Goal: Information Seeking & Learning: Understand process/instructions

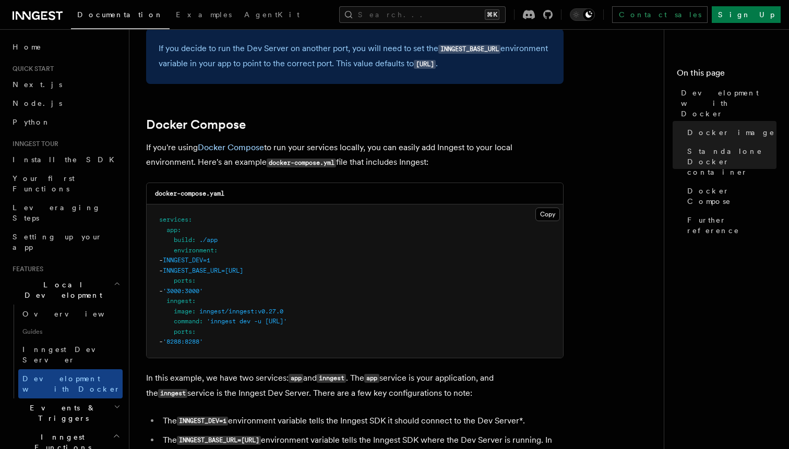
scroll to position [610, 0]
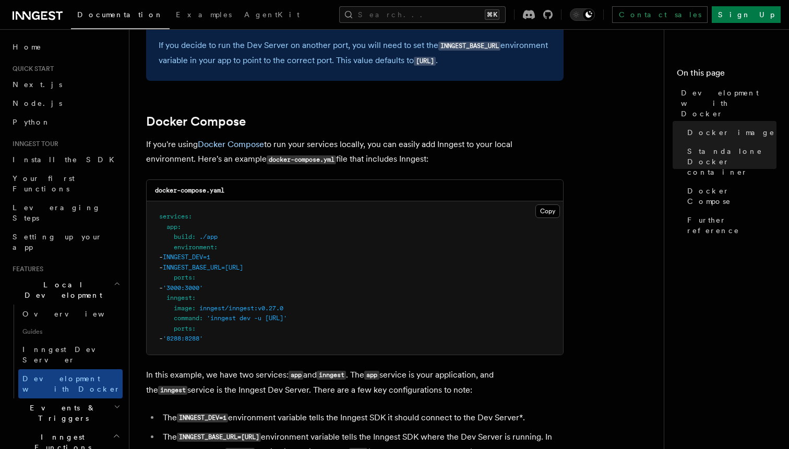
click at [244, 341] on pre "services : app : build : ./app environment : - INNGEST_DEV=1 - INNGEST_BASE_URL…" at bounding box center [355, 277] width 417 height 153
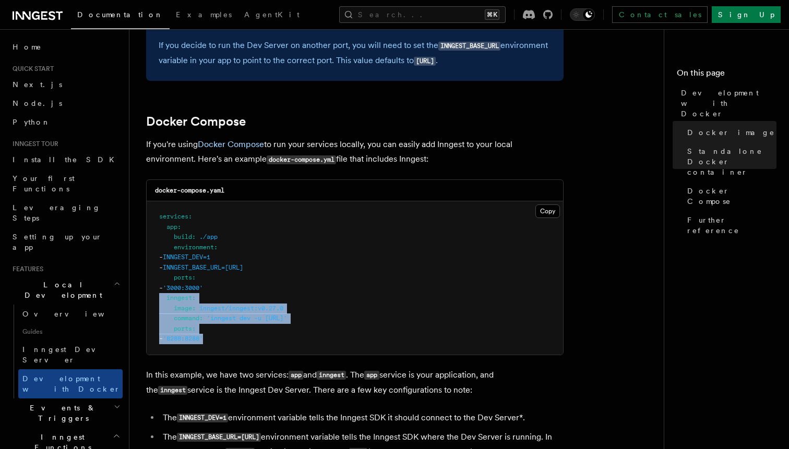
drag, startPoint x: 236, startPoint y: 343, endPoint x: 143, endPoint y: 302, distance: 101.9
click at [143, 302] on div "Features Local Development Development with Docker Inngest provides a Docker im…" at bounding box center [417, 156] width 576 height 1533
copy code "inngest : image : inngest/inngest:v0.27.0 command : 'inngest dev -u [URL]' port…"
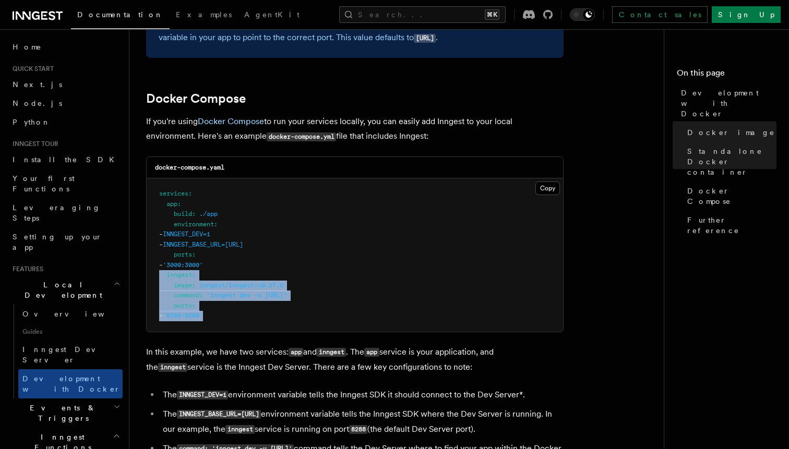
scroll to position [631, 0]
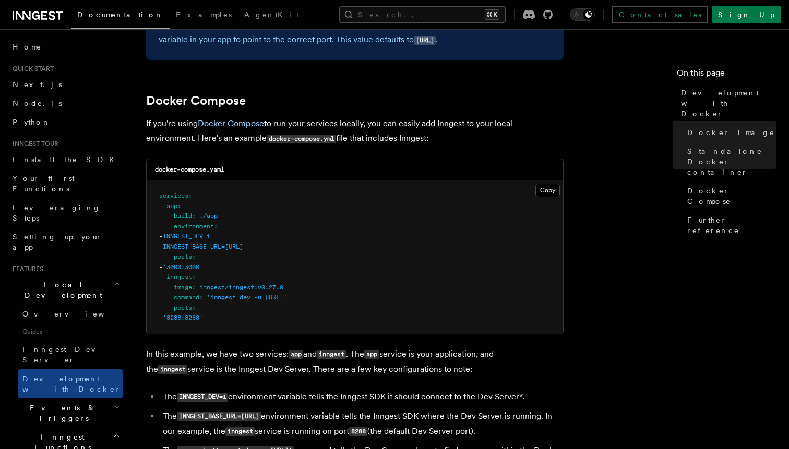
click at [360, 266] on pre "services : app : build : ./app environment : - INNGEST_DEV=1 - INNGEST_BASE_URL…" at bounding box center [355, 257] width 417 height 153
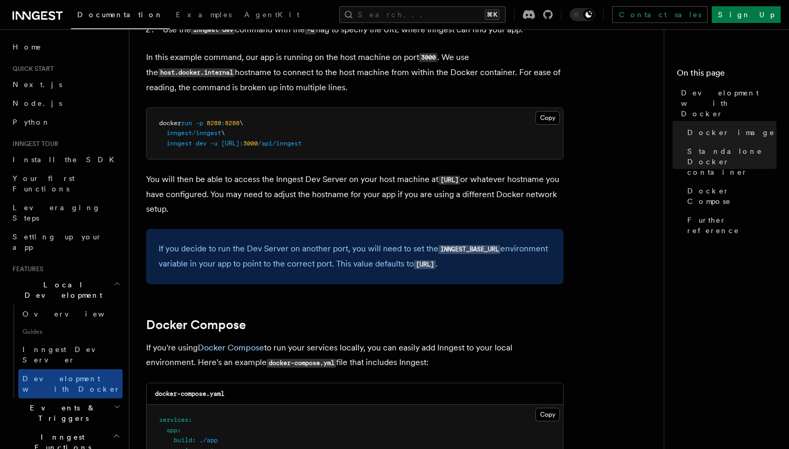
scroll to position [408, 0]
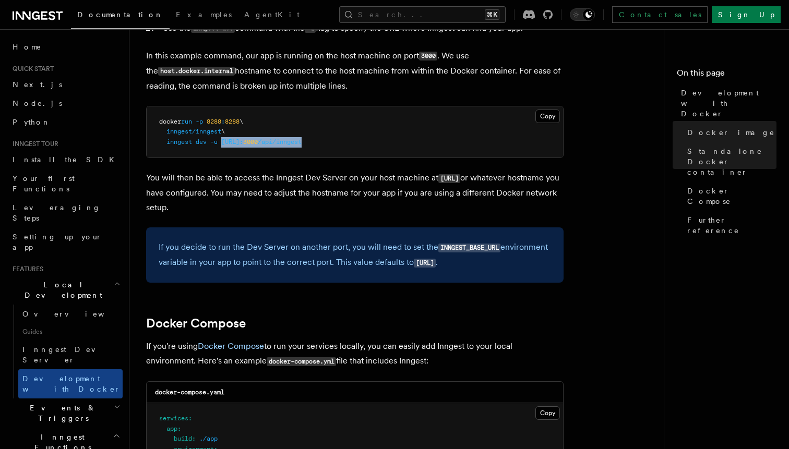
drag, startPoint x: 390, startPoint y: 144, endPoint x: 223, endPoint y: 144, distance: 166.5
click at [223, 144] on pre "docker run -p 8288 : 8288 \ inngest/inngest \ inngest dev -u [URL]: 3000 /api/i…" at bounding box center [355, 132] width 417 height 52
copy span "[URL]: 3000 /api/inngest"
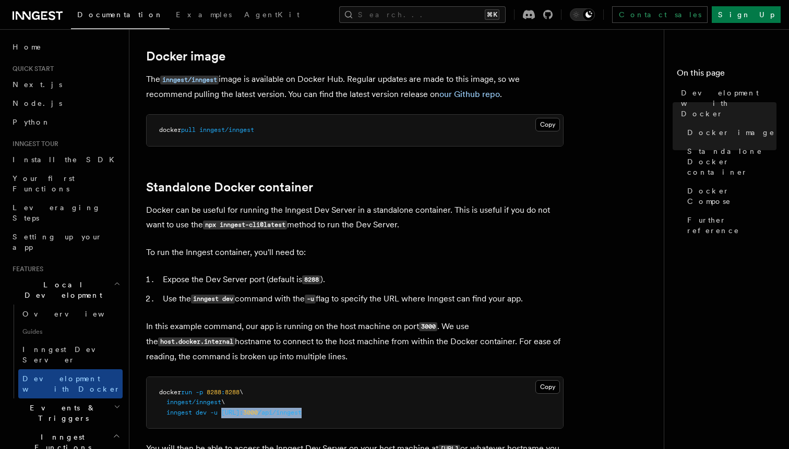
scroll to position [133, 0]
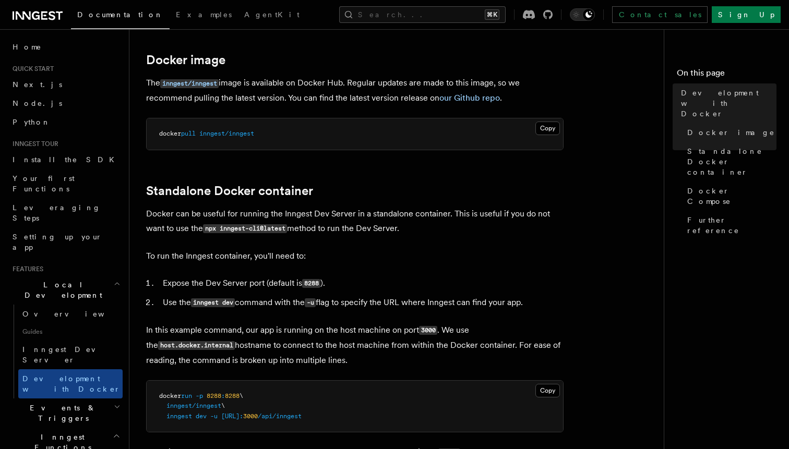
click at [488, 92] on p "The inngest/inngest image is available on Docker Hub. Regular updates are made …" at bounding box center [355, 91] width 418 height 30
click at [478, 94] on link "our Github repo" at bounding box center [469, 98] width 61 height 10
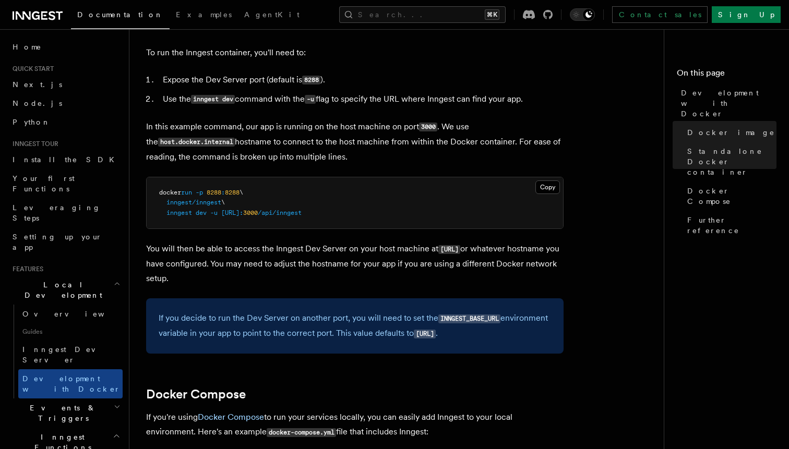
scroll to position [336, 0]
drag, startPoint x: 395, startPoint y: 217, endPoint x: 224, endPoint y: 216, distance: 170.2
click at [224, 216] on pre "docker run -p 8288 : 8288 \ inngest/inngest \ inngest dev -u [URL]: 3000 /api/i…" at bounding box center [355, 204] width 417 height 52
click at [224, 216] on span "[URL]:" at bounding box center [232, 213] width 22 height 7
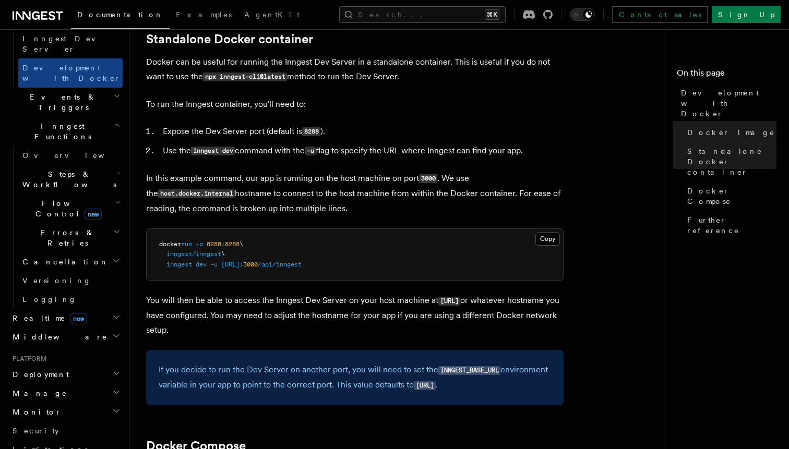
scroll to position [310, 0]
click at [60, 404] on h2 "Monitor" at bounding box center [65, 413] width 114 height 19
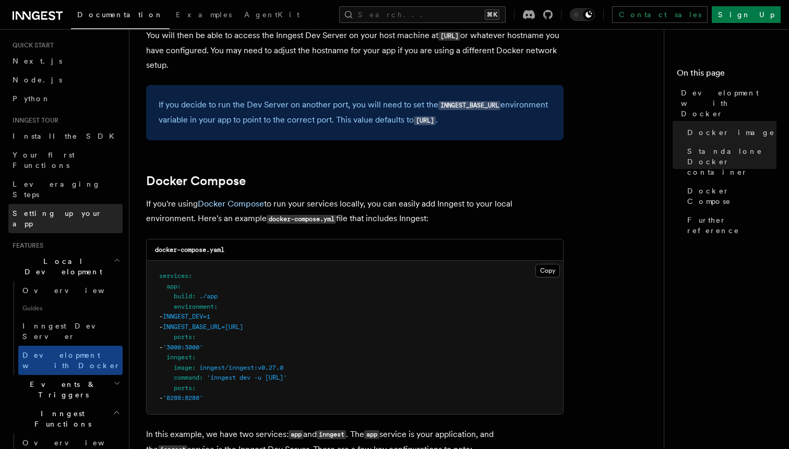
scroll to position [24, 0]
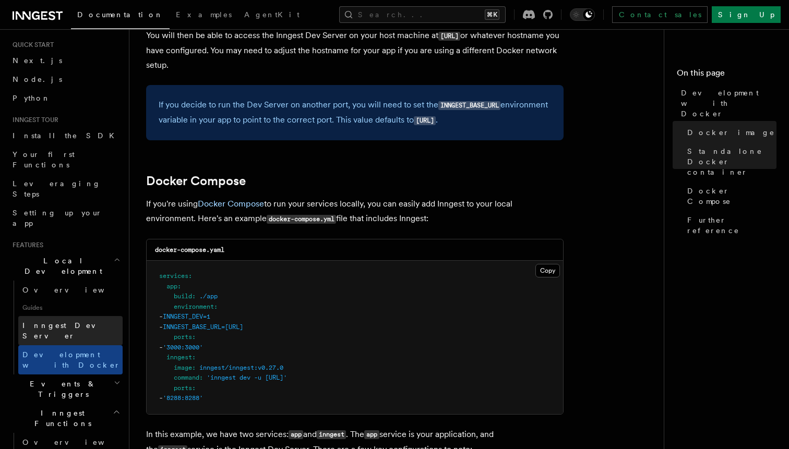
click at [77, 322] on span "Inngest Dev Server" at bounding box center [66, 331] width 89 height 19
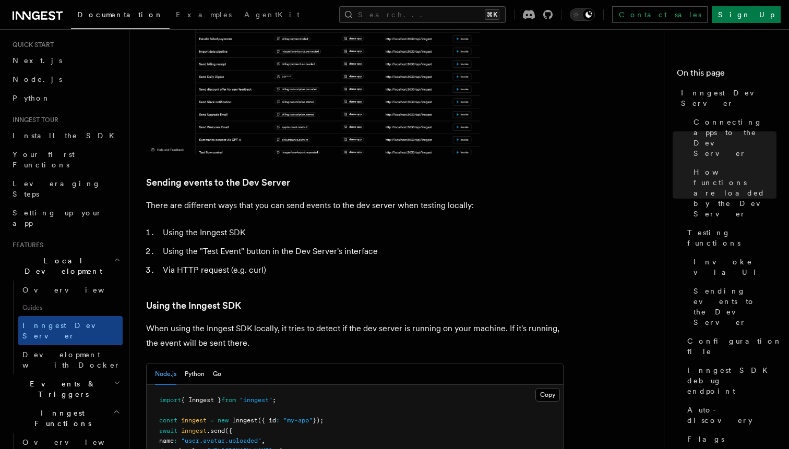
scroll to position [1400, 0]
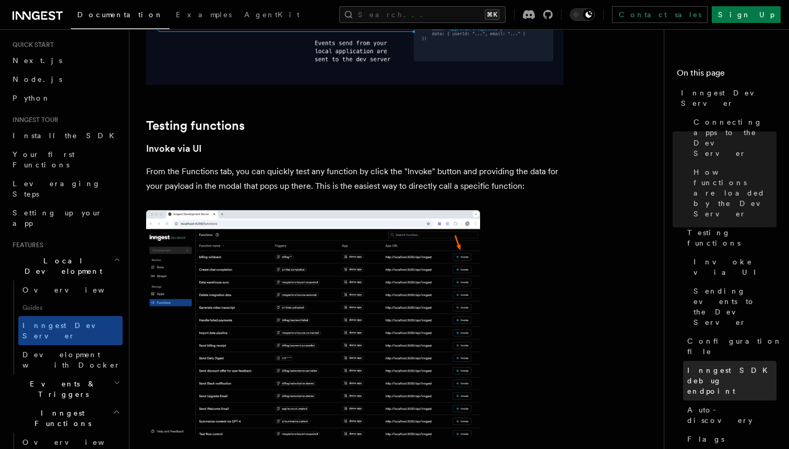
click at [705, 365] on span "Inngest SDK debug endpoint" at bounding box center [731, 380] width 89 height 31
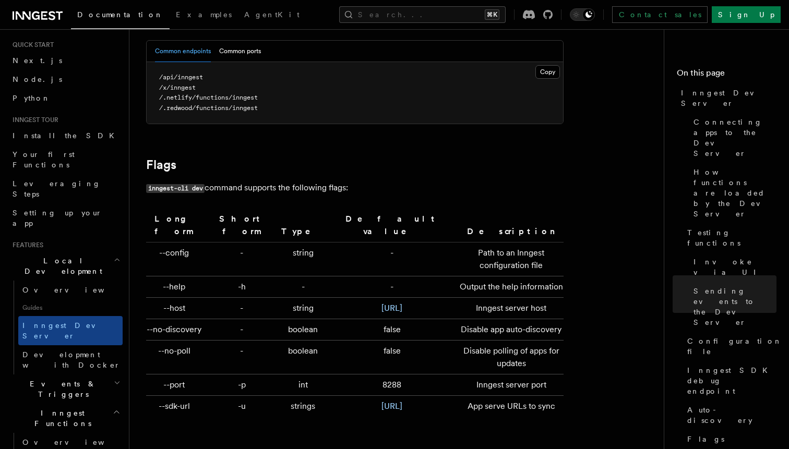
scroll to position [3511, 0]
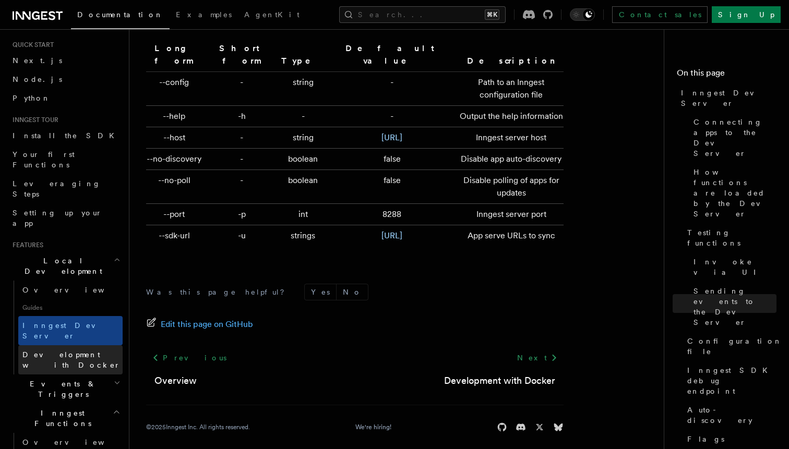
click at [91, 350] on span "Development with Docker" at bounding box center [72, 360] width 100 height 21
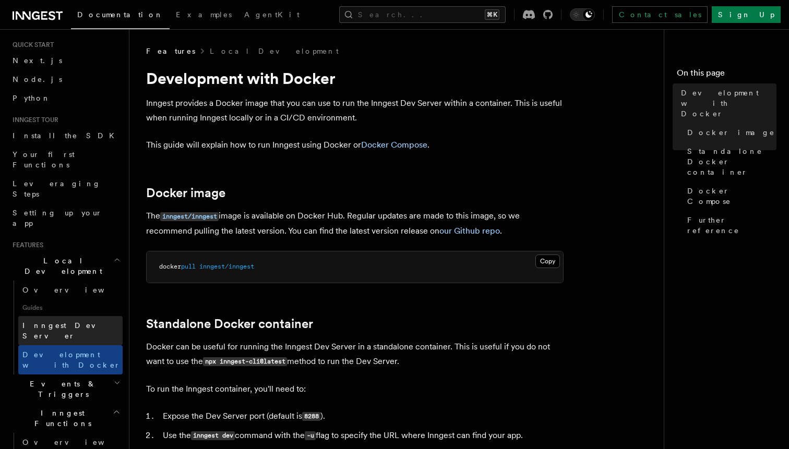
click at [80, 322] on span "Inngest Dev Server" at bounding box center [66, 331] width 89 height 19
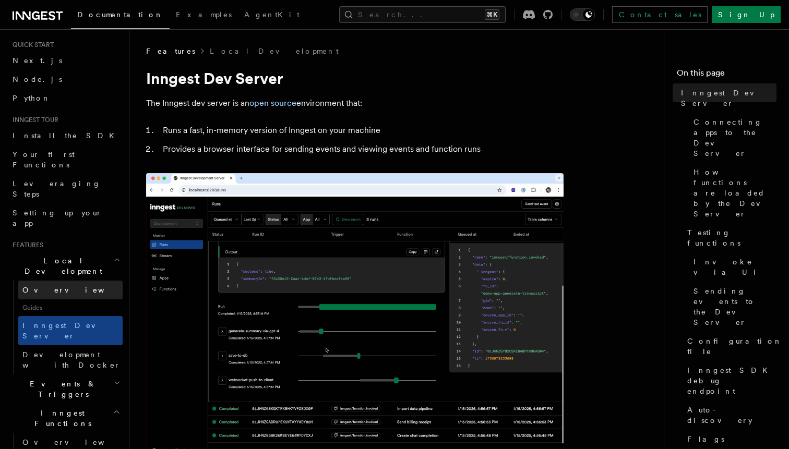
click at [69, 281] on link "Overview" at bounding box center [70, 290] width 104 height 19
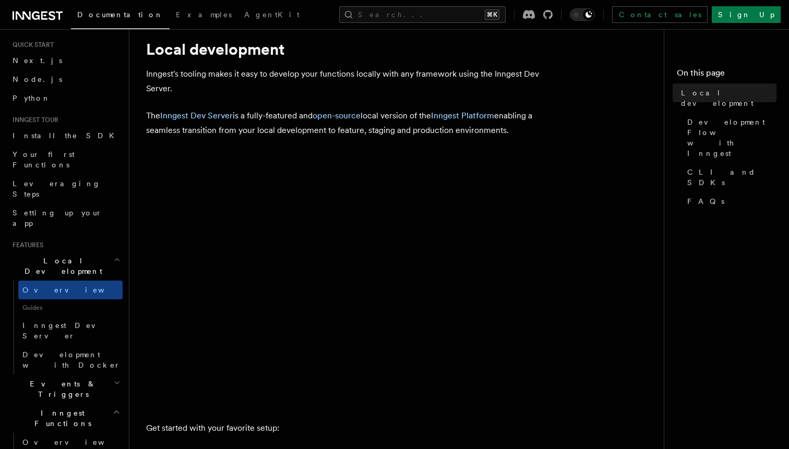
scroll to position [30, 0]
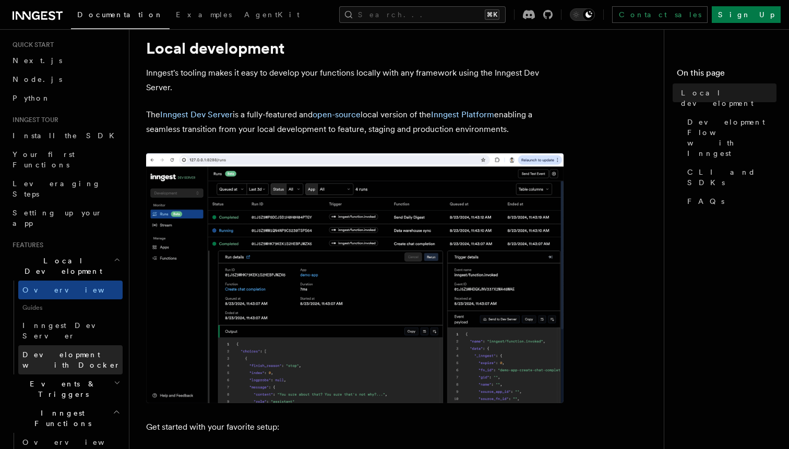
click at [66, 351] on span "Development with Docker" at bounding box center [71, 360] width 98 height 19
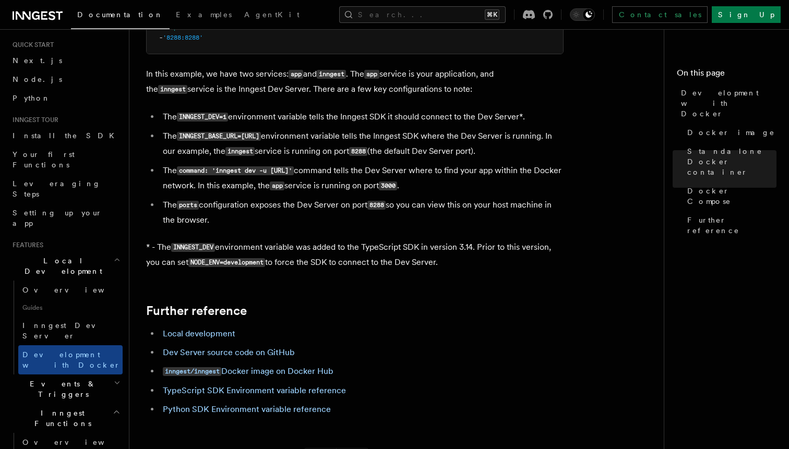
scroll to position [911, 0]
